Goal: Task Accomplishment & Management: Use online tool/utility

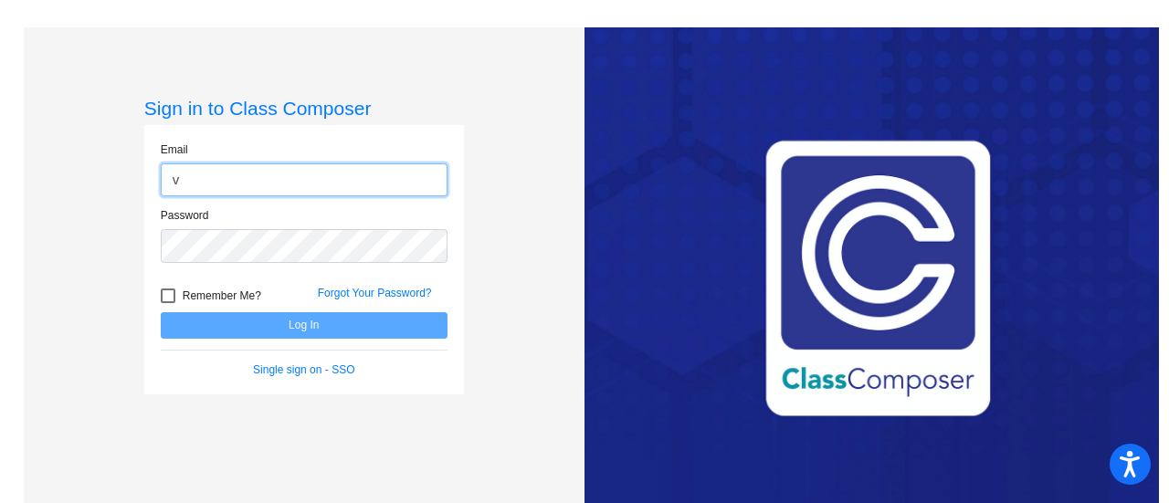
type input "[EMAIL_ADDRESS][PERSON_NAME][DOMAIN_NAME]"
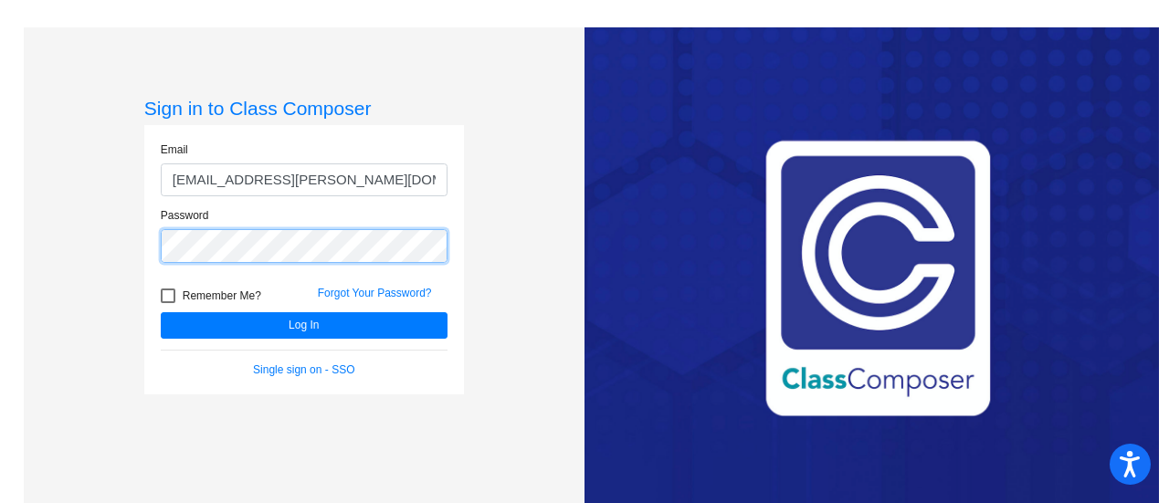
click at [161, 312] on button "Log In" at bounding box center [304, 325] width 287 height 26
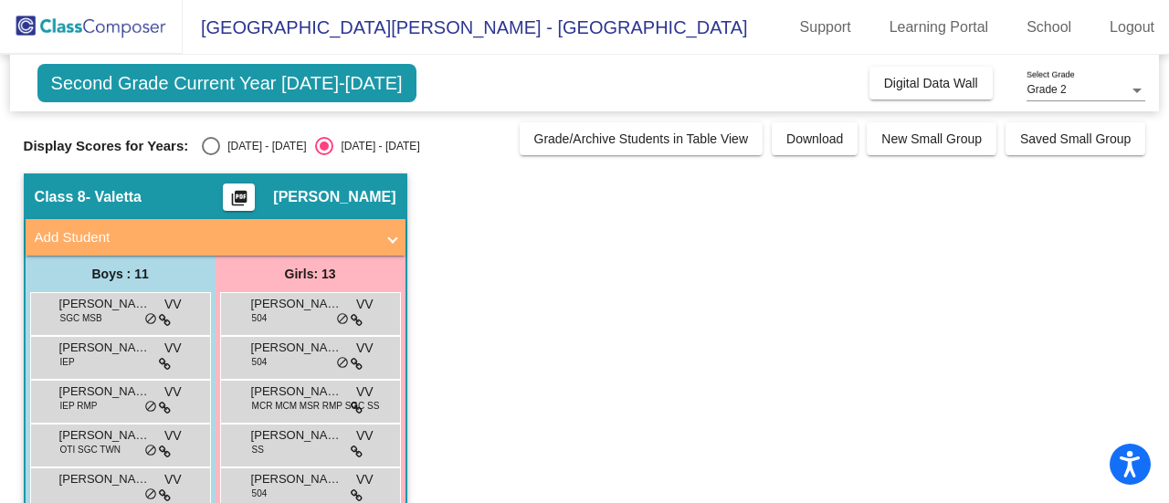
click at [212, 140] on div "Select an option" at bounding box center [211, 146] width 18 height 18
click at [211, 155] on input "[DATE] - [DATE]" at bounding box center [210, 155] width 1 height 1
radio input "true"
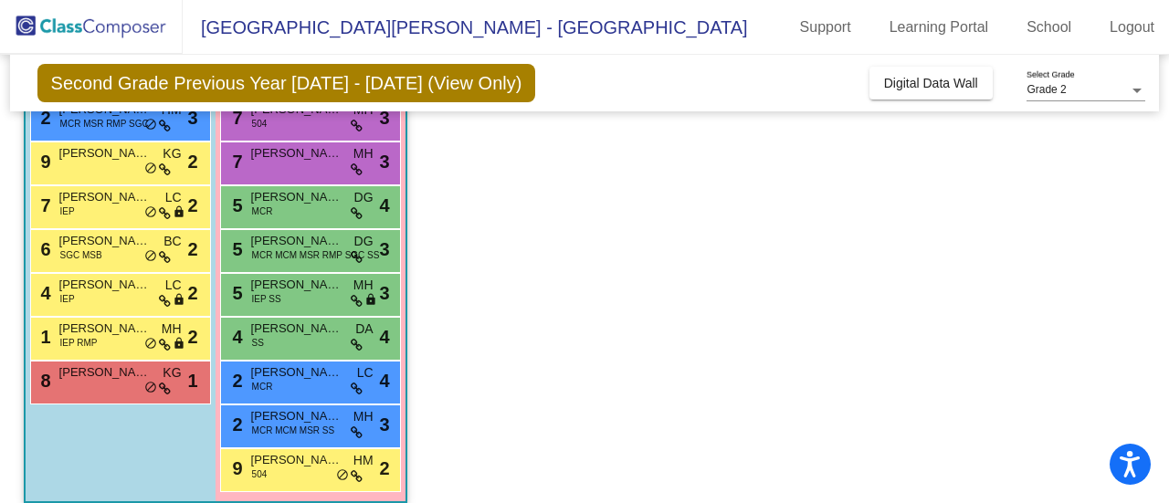
scroll to position [387, 0]
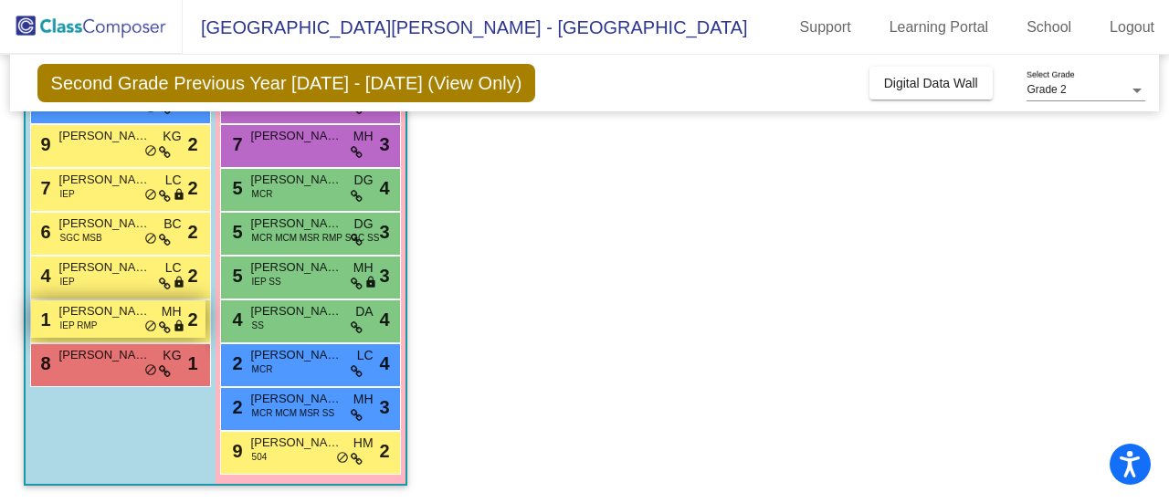
click at [107, 330] on div "1 [PERSON_NAME] IEP RMP MH lock do_not_disturb_alt 2" at bounding box center [118, 319] width 174 height 37
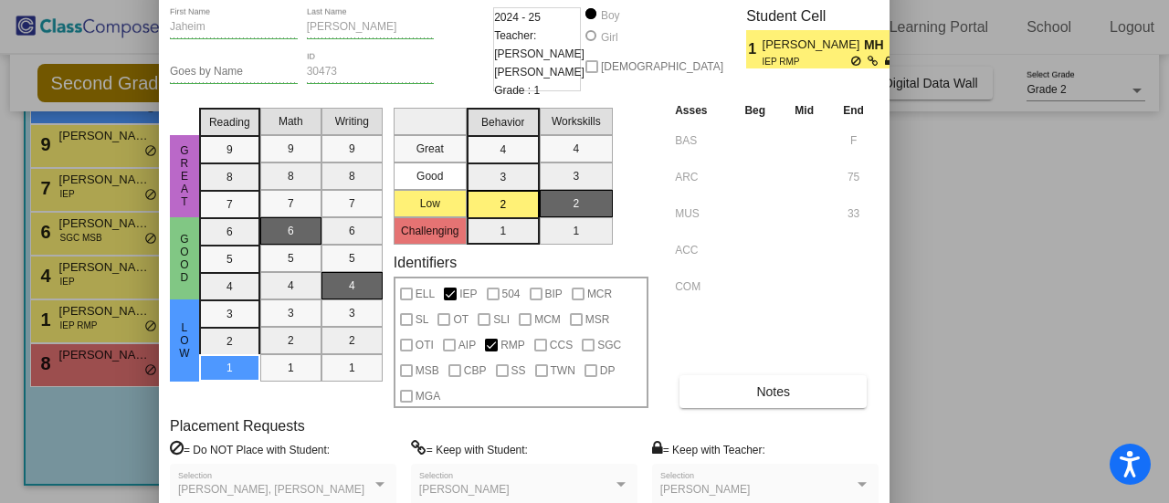
drag, startPoint x: 688, startPoint y: 41, endPoint x: 423, endPoint y: -10, distance: 269.8
click at [423, 0] on html "Accessibility Screen-Reader Guide, Feedback, and Issue Reporting | New window […" at bounding box center [584, 251] width 1169 height 503
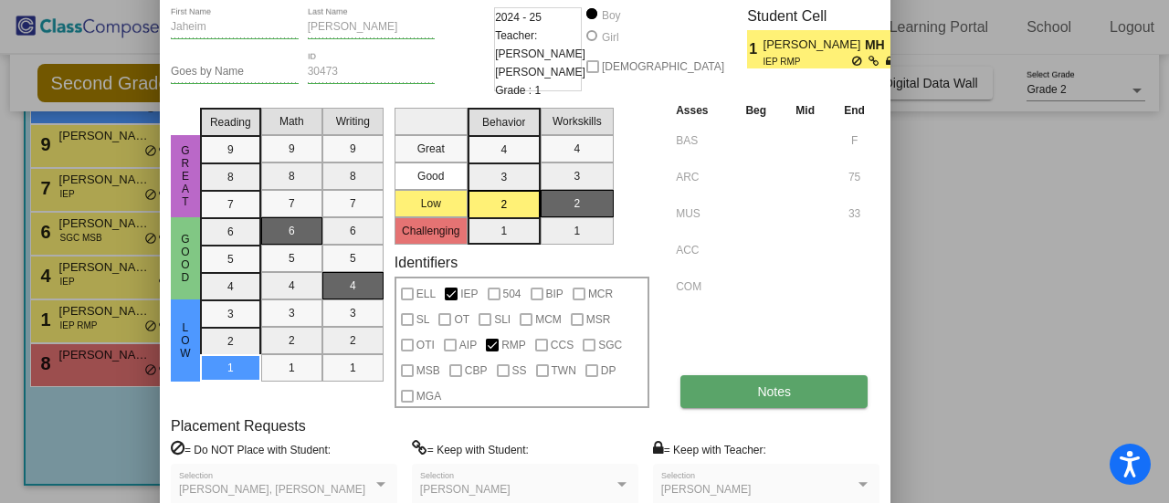
click at [745, 395] on button "Notes" at bounding box center [773, 391] width 187 height 33
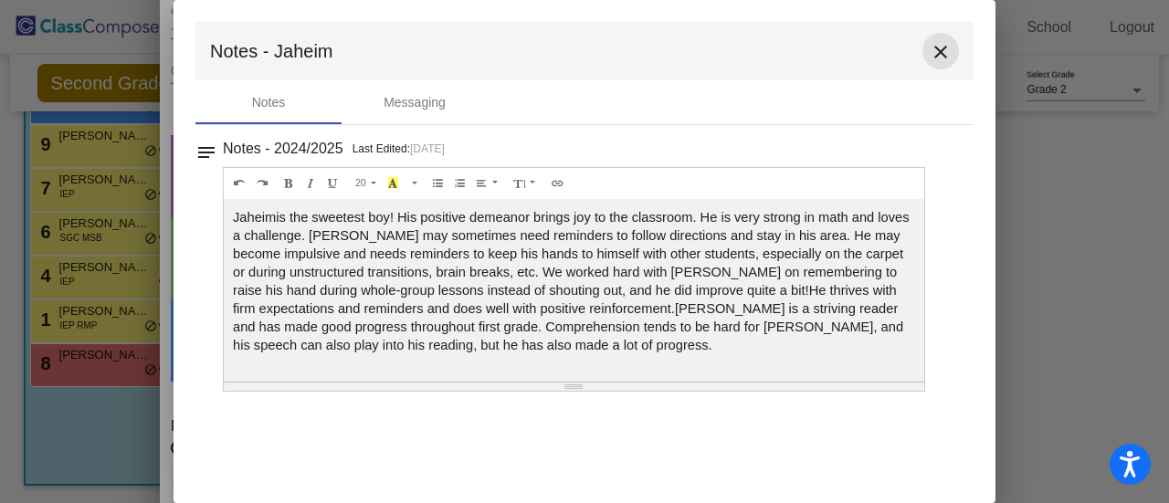
click at [941, 52] on mat-icon "close" at bounding box center [941, 52] width 22 height 22
